Goal: Information Seeking & Learning: Find specific fact

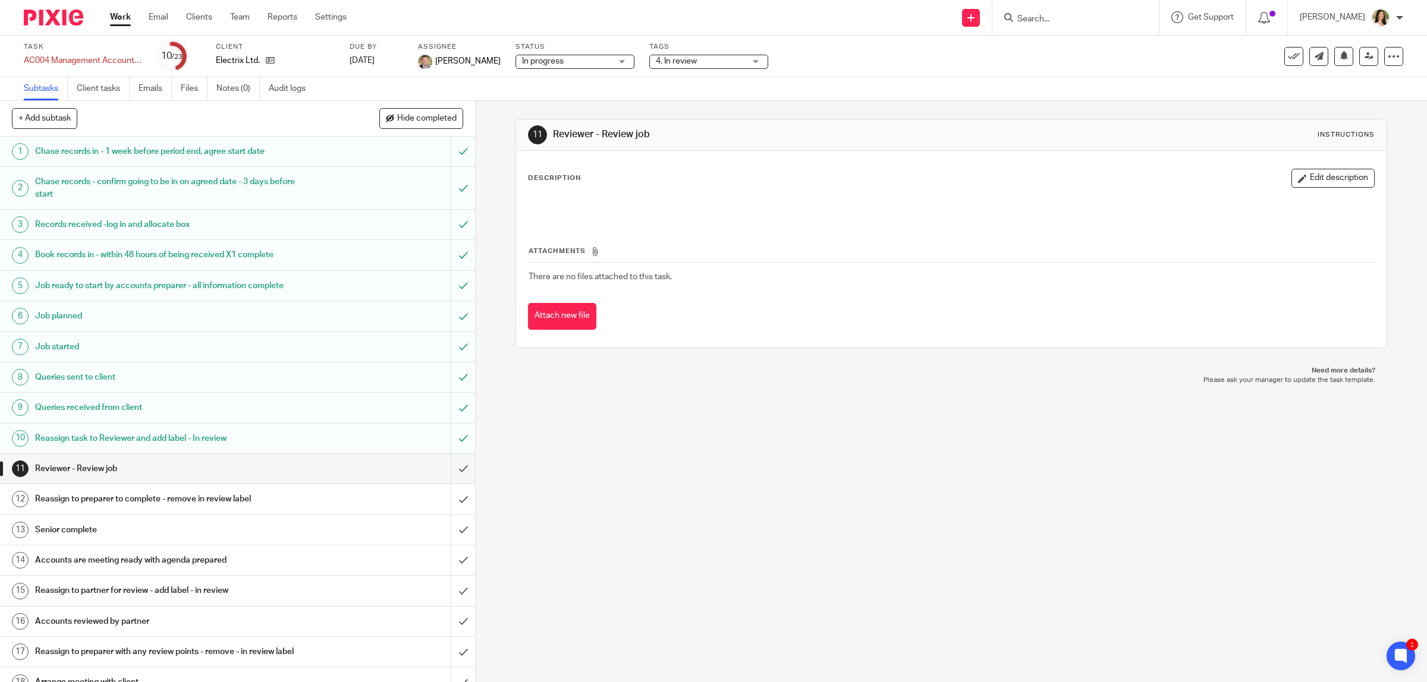
click at [1076, 19] on input "Search" at bounding box center [1069, 19] width 107 height 11
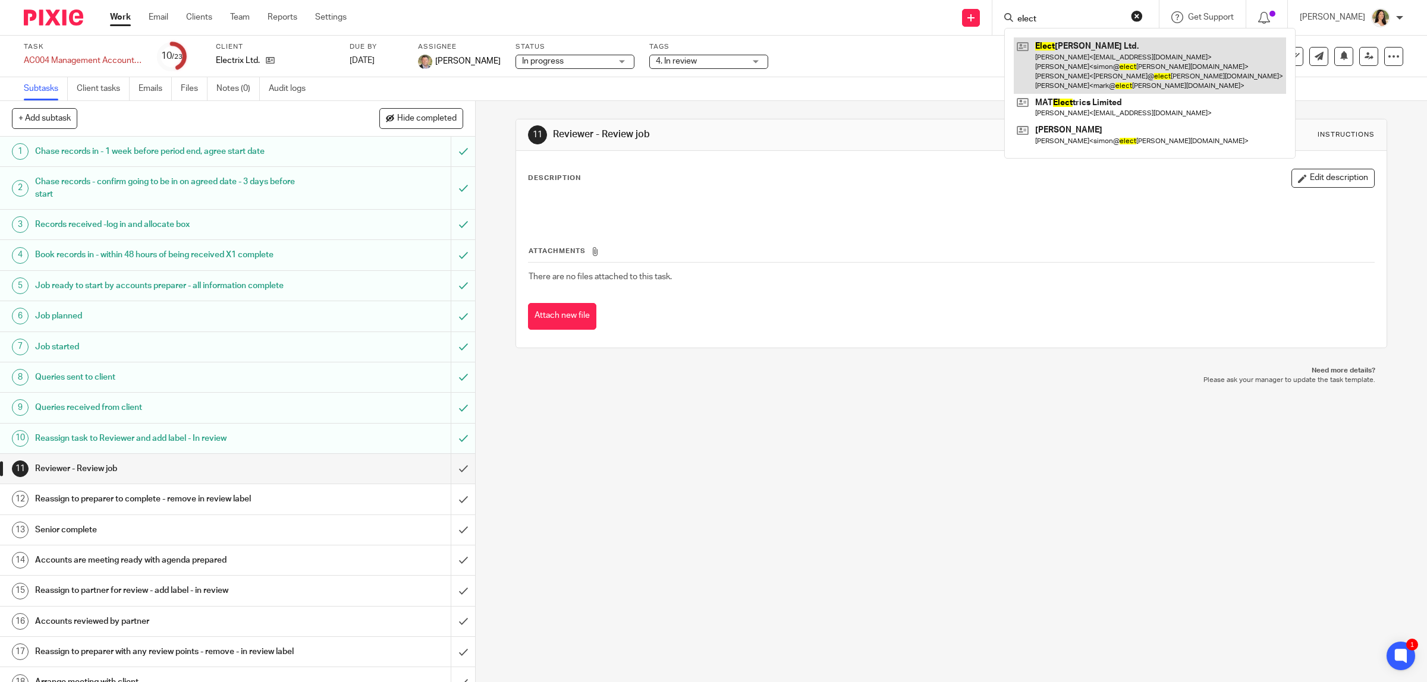
type input "elect"
click at [1086, 58] on link at bounding box center [1150, 65] width 272 height 56
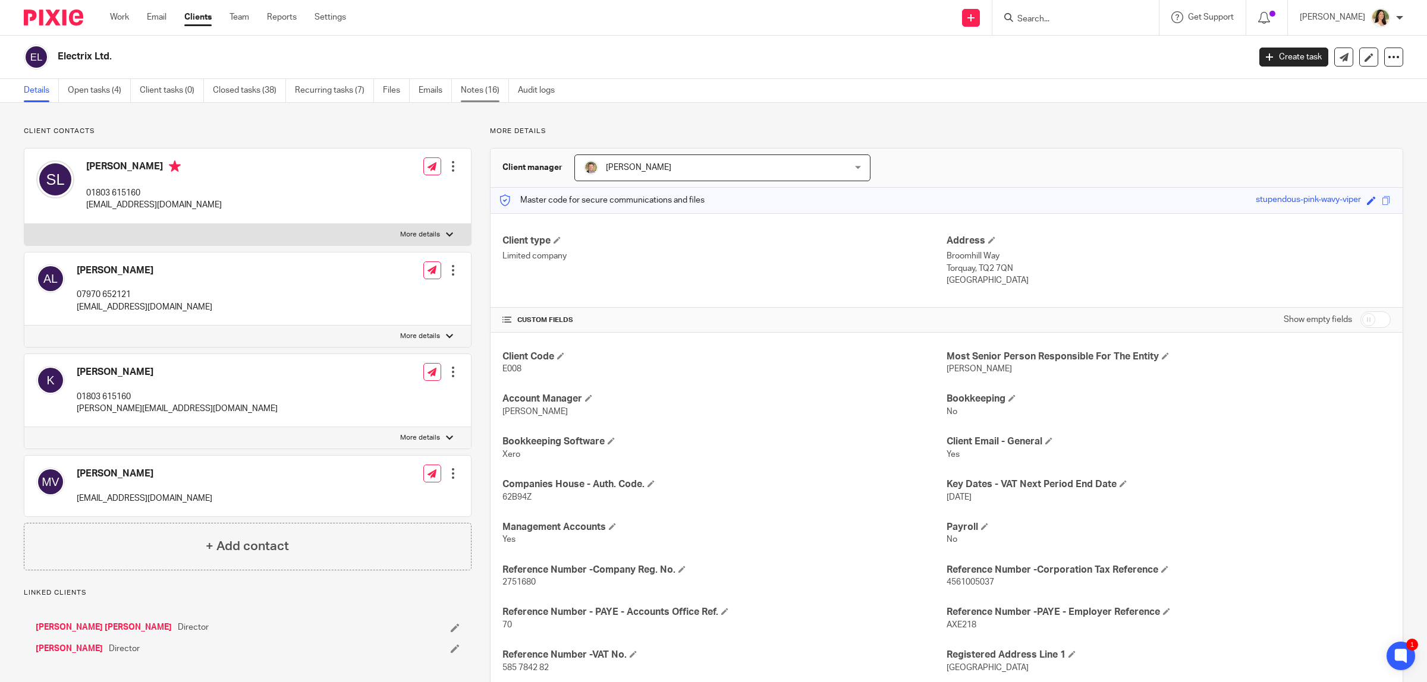
click at [473, 95] on link "Notes (16)" at bounding box center [485, 90] width 48 height 23
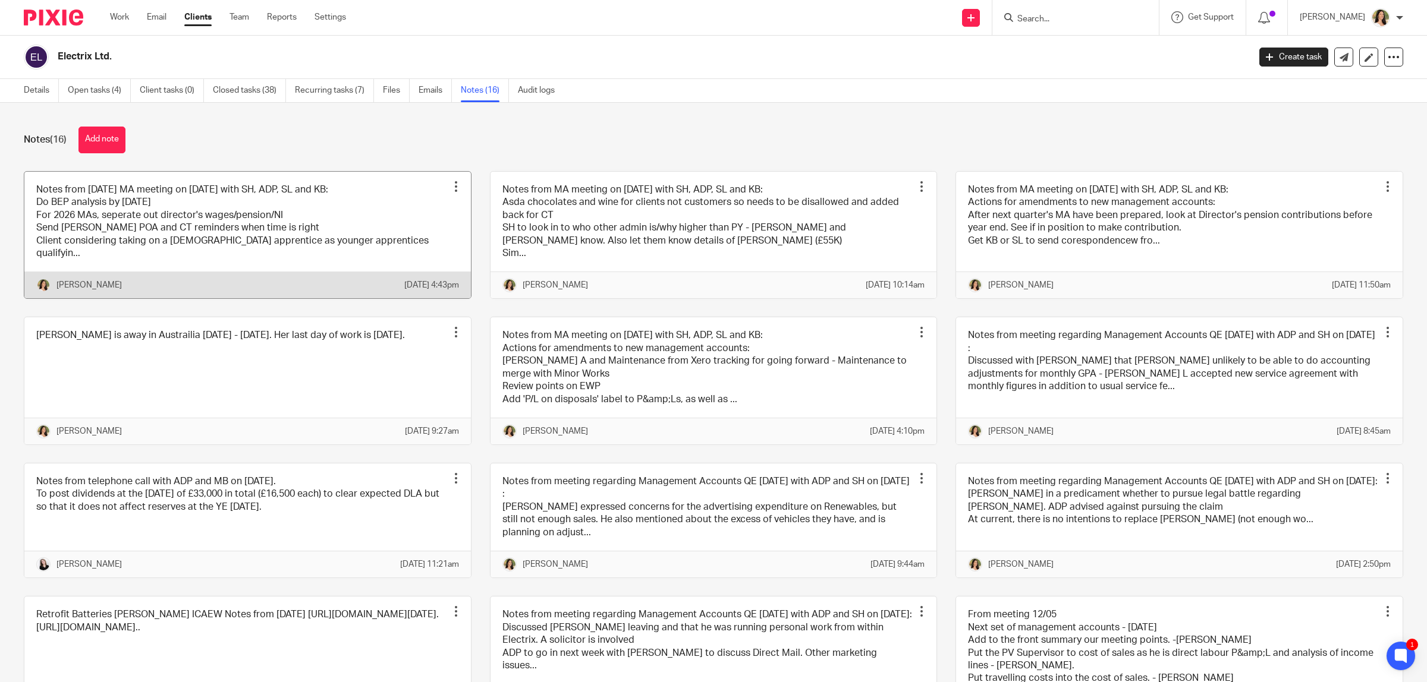
click at [278, 239] on link at bounding box center [247, 235] width 446 height 127
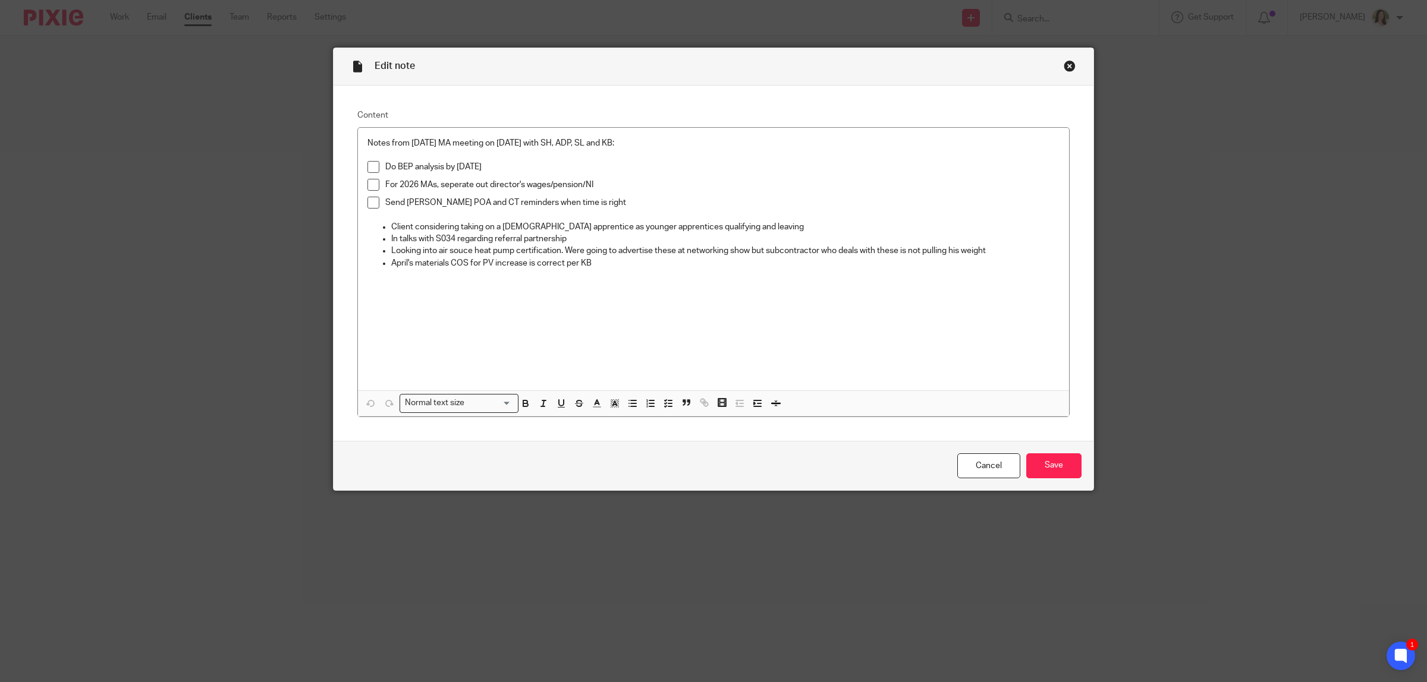
click at [624, 236] on p "In talks with S034 regarding referral partnership" at bounding box center [725, 239] width 668 height 12
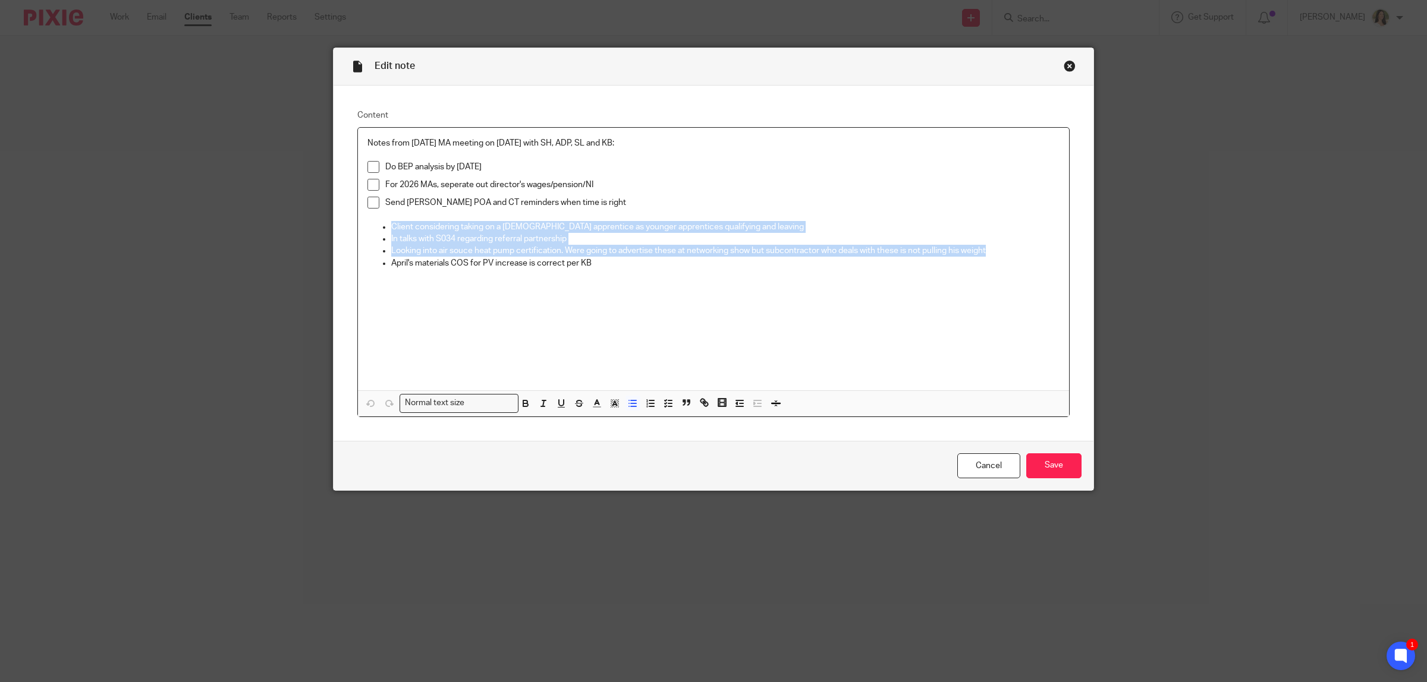
drag, startPoint x: 385, startPoint y: 224, endPoint x: 1006, endPoint y: 247, distance: 622.3
click at [1021, 247] on ul "Client considering taking on a [DEMOGRAPHIC_DATA] apprentice as younger apprent…" at bounding box center [713, 245] width 692 height 48
copy ul "Client considering taking on a [DEMOGRAPHIC_DATA] apprentice as younger apprent…"
